Goal: Find specific page/section

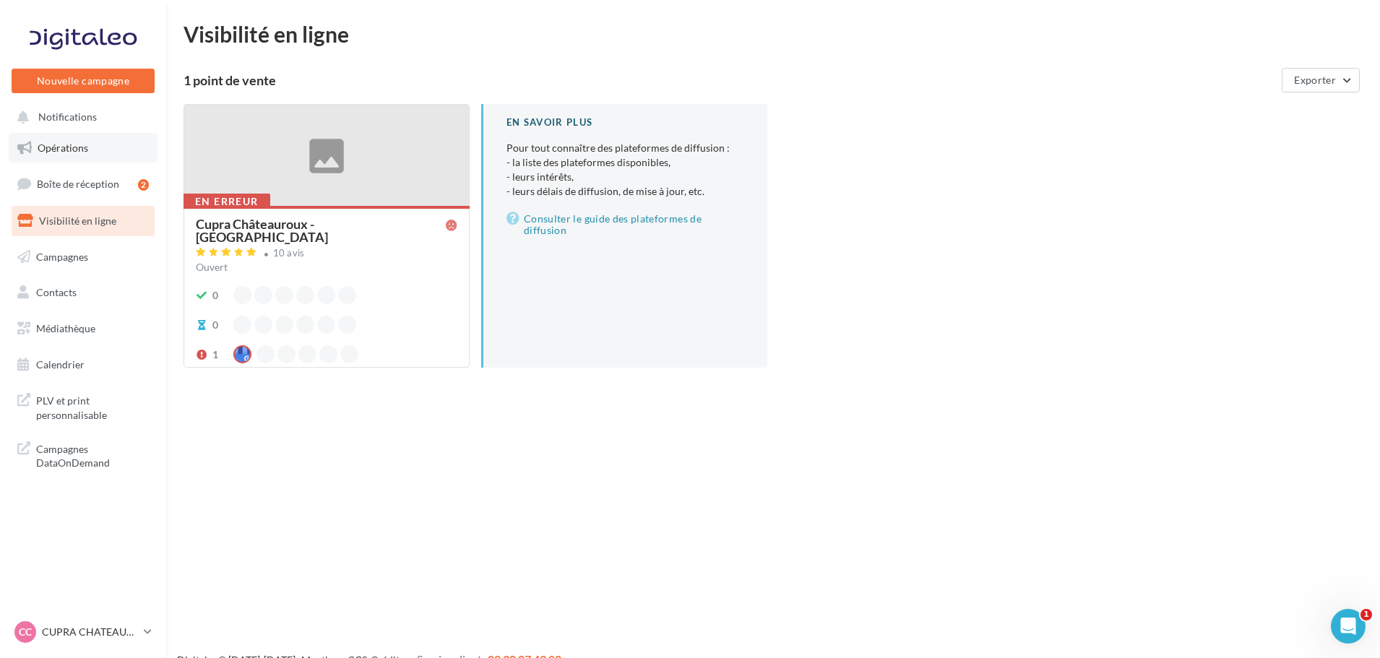
click at [103, 146] on link "Opérations" at bounding box center [83, 148] width 149 height 30
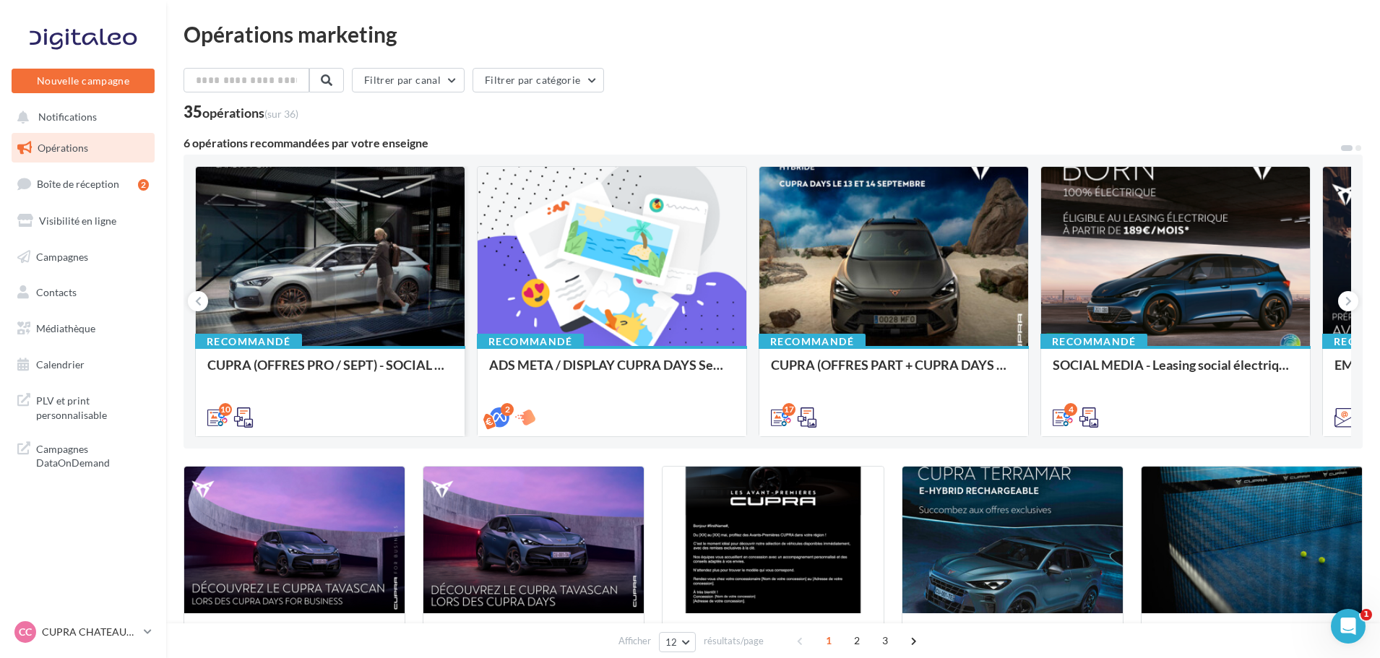
click at [395, 207] on div at bounding box center [330, 257] width 269 height 181
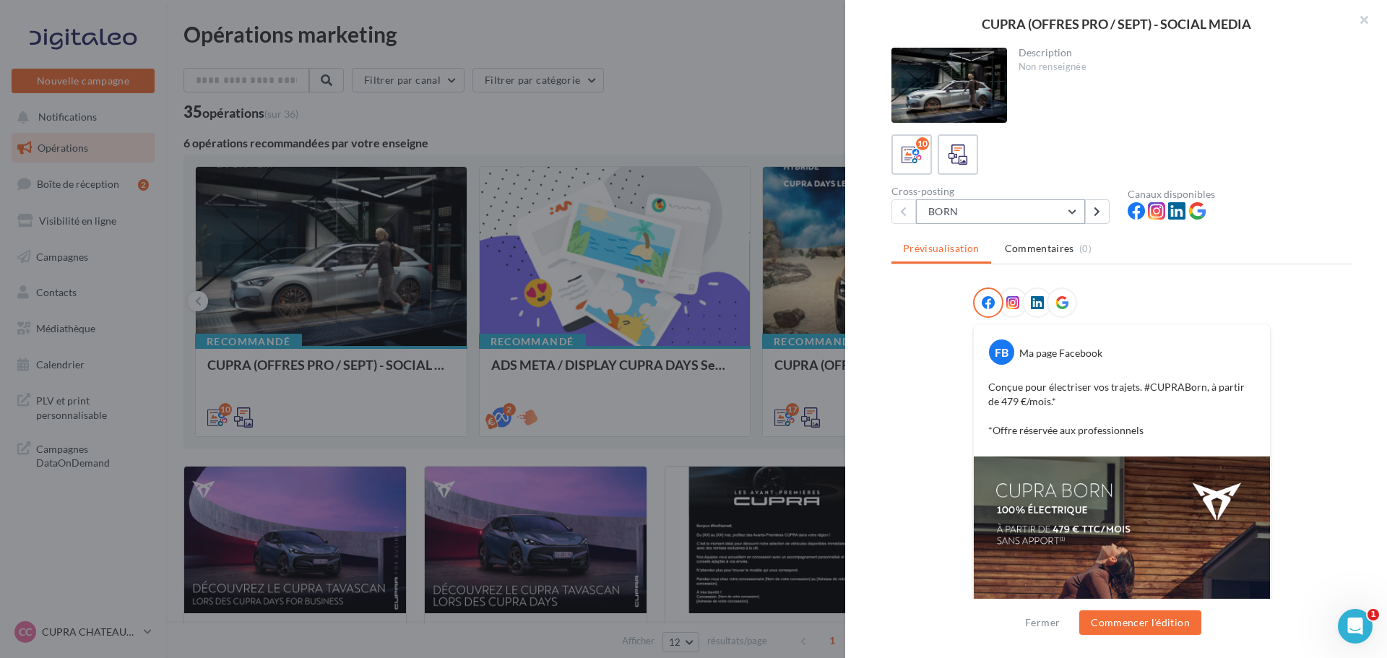
click at [1029, 210] on button "BORN" at bounding box center [1000, 211] width 169 height 25
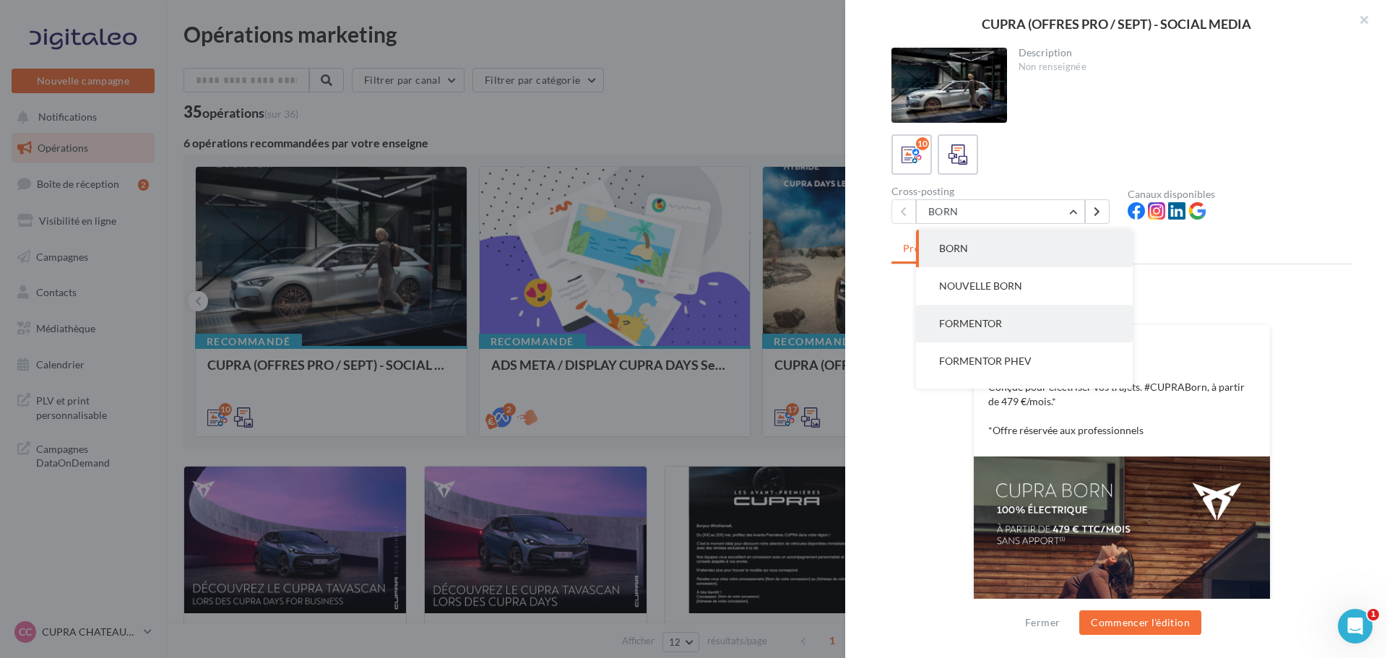
click at [995, 326] on span "FORMENTOR" at bounding box center [970, 323] width 63 height 12
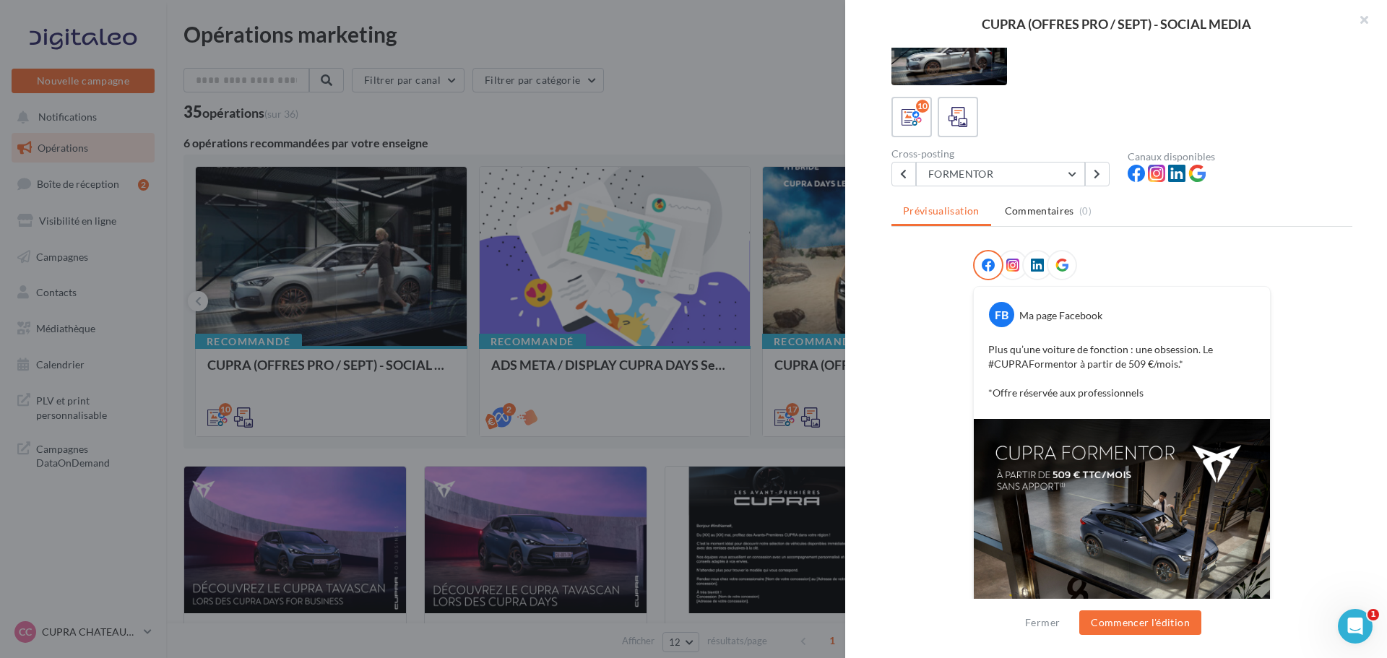
scroll to position [72, 0]
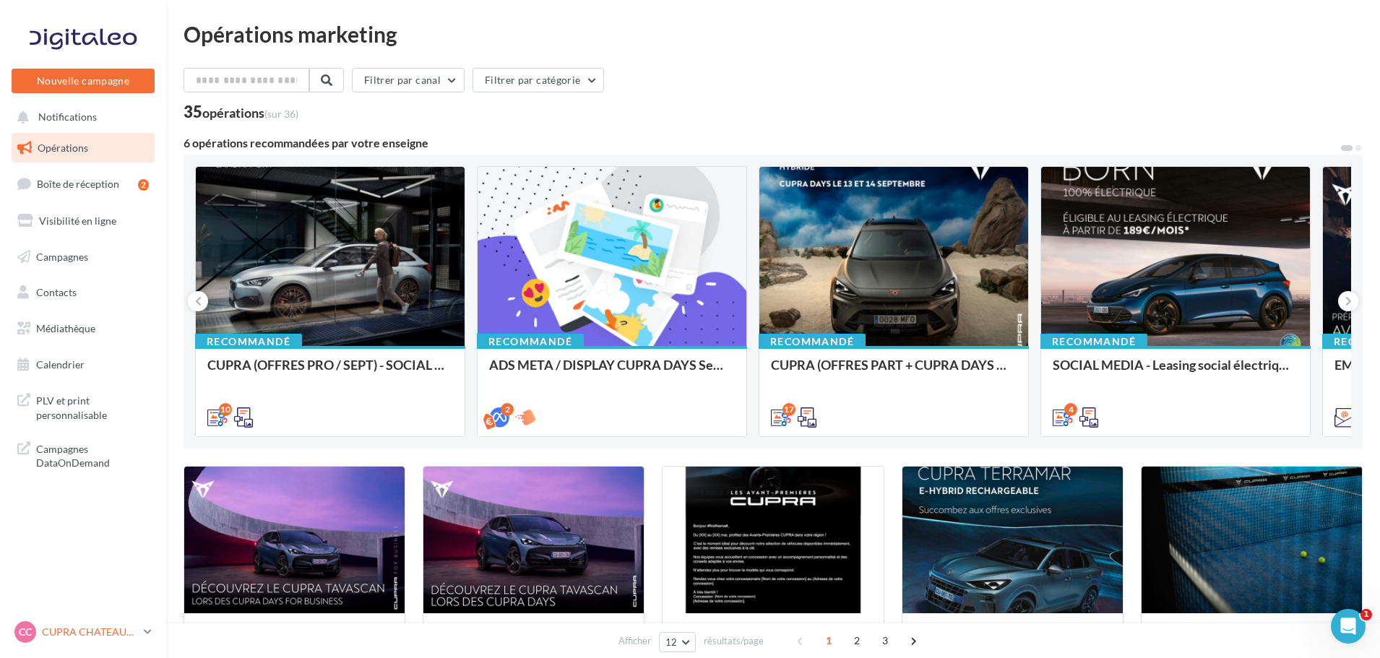
click at [51, 642] on div "CC CUPRA CHATEAUROUX cupra-chateauroux-36007" at bounding box center [76, 632] width 124 height 22
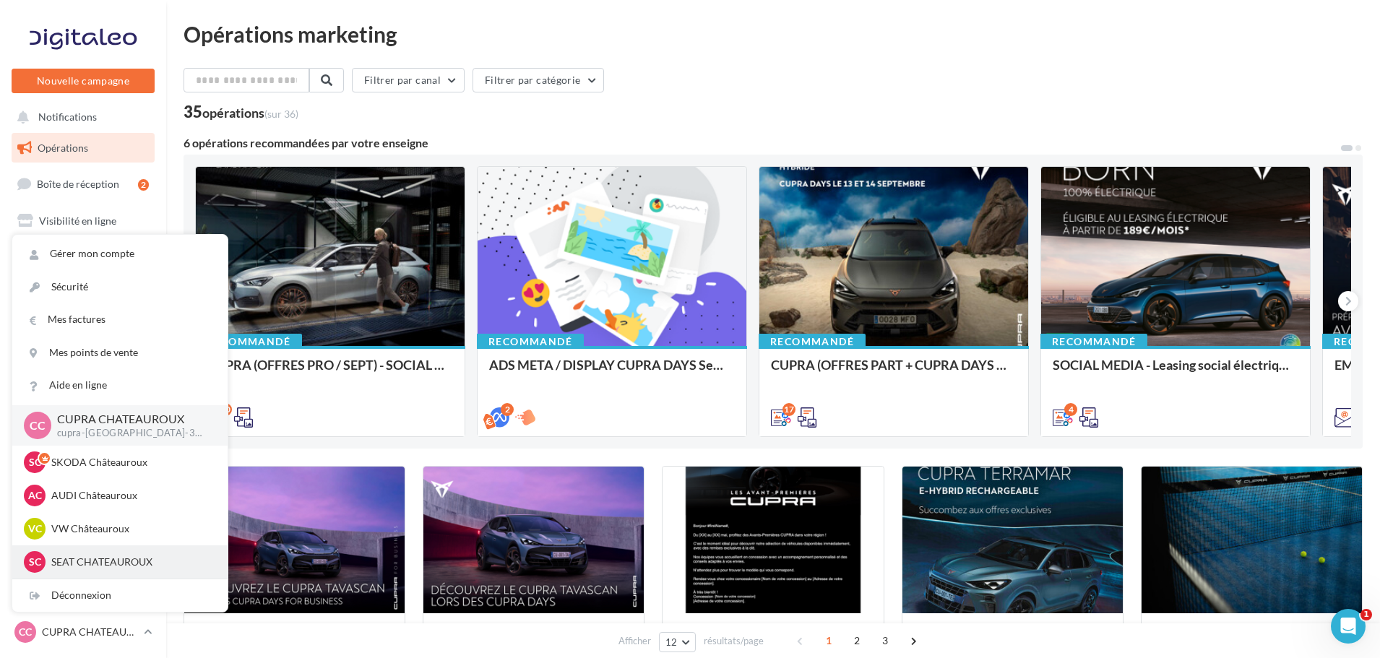
click at [59, 562] on p "SEAT CHATEAUROUX" at bounding box center [130, 562] width 159 height 14
